Goal: Use online tool/utility: Utilize a website feature to perform a specific function

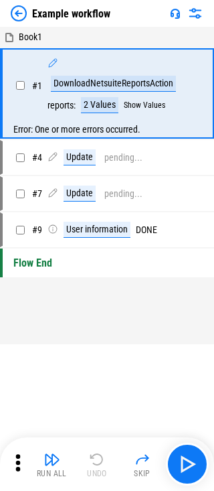
click at [21, 9] on img at bounding box center [19, 13] width 16 height 16
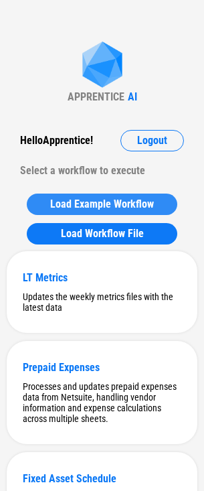
click at [87, 205] on span "Load Example Workflow" at bounding box center [102, 204] width 104 height 11
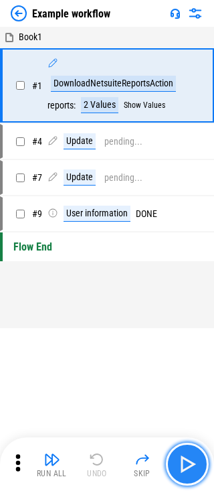
click at [187, 463] on img "button" at bounding box center [187, 463] width 21 height 21
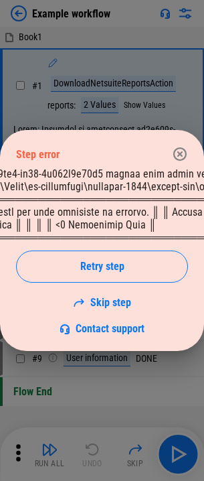
click at [178, 153] on icon "button" at bounding box center [179, 153] width 13 height 13
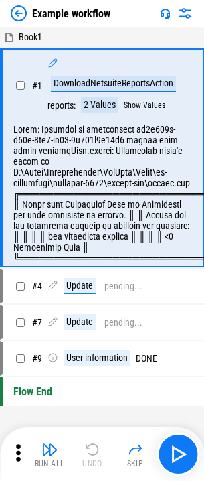
click at [7, 9] on div "Example workflow" at bounding box center [102, 13] width 204 height 27
click at [17, 11] on img at bounding box center [19, 13] width 16 height 16
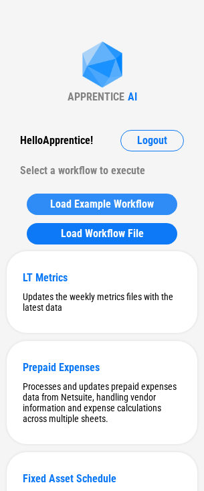
click at [95, 203] on span "Load Example Workflow" at bounding box center [102, 204] width 104 height 11
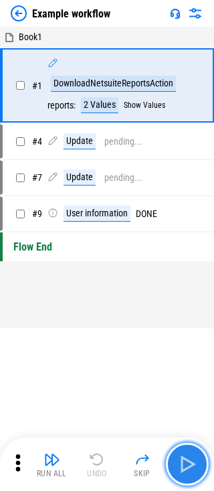
click at [183, 461] on img "button" at bounding box center [187, 463] width 21 height 21
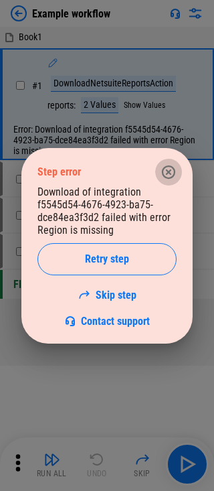
click at [173, 167] on icon "button" at bounding box center [169, 172] width 16 height 16
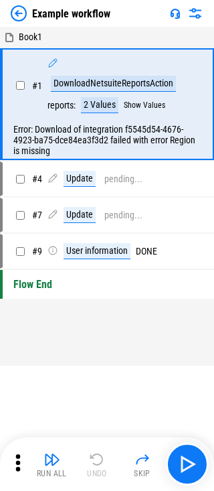
click at [26, 14] on img at bounding box center [19, 13] width 16 height 16
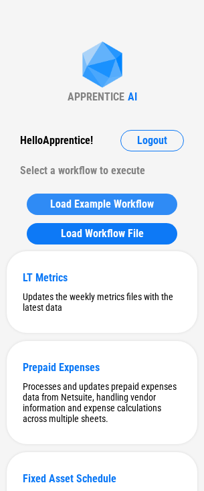
click at [58, 203] on span "Load Example Workflow" at bounding box center [102, 204] width 104 height 11
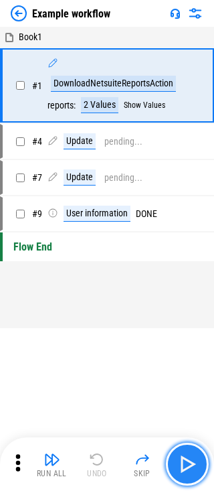
click at [183, 466] on img "button" at bounding box center [187, 463] width 21 height 21
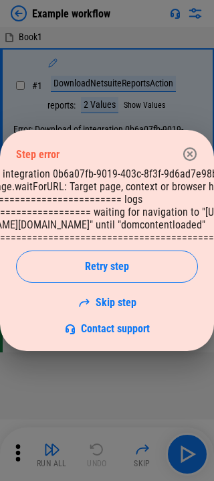
click at [189, 149] on icon "button" at bounding box center [189, 153] width 13 height 13
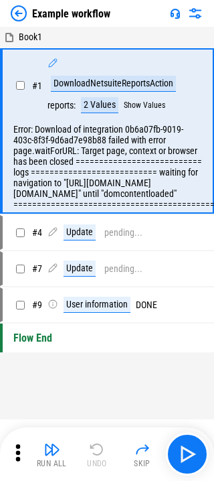
click at [19, 11] on img at bounding box center [19, 13] width 16 height 16
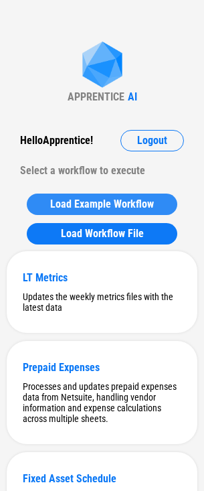
click at [86, 196] on button "Load Example Workflow" at bounding box center [102, 203] width 151 height 21
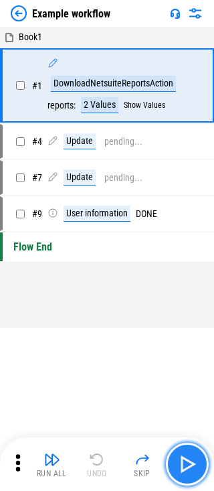
click at [179, 456] on img "button" at bounding box center [187, 463] width 21 height 21
